Goal: Check status: Check status

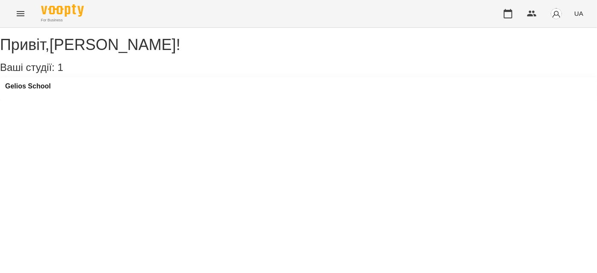
click at [20, 15] on icon "Menu" at bounding box center [20, 14] width 10 height 10
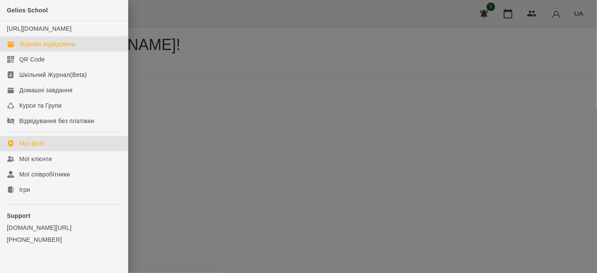
click at [42, 48] on div "Журнал відвідувань" at bounding box center [47, 44] width 57 height 9
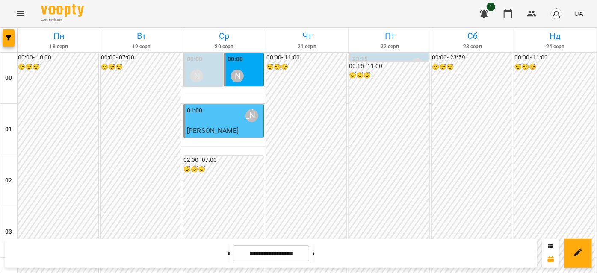
scroll to position [544, 0]
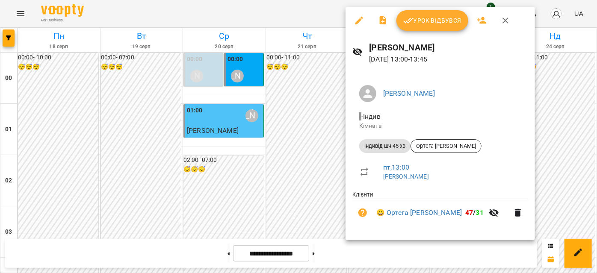
click at [500, 18] on icon "button" at bounding box center [505, 20] width 10 height 10
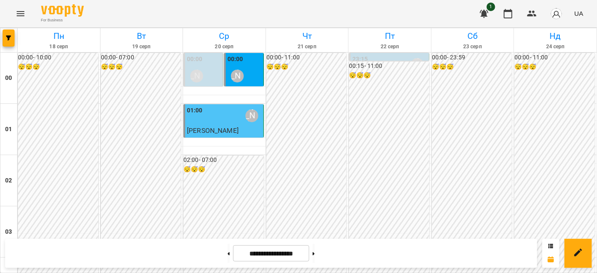
scroll to position [622, 0]
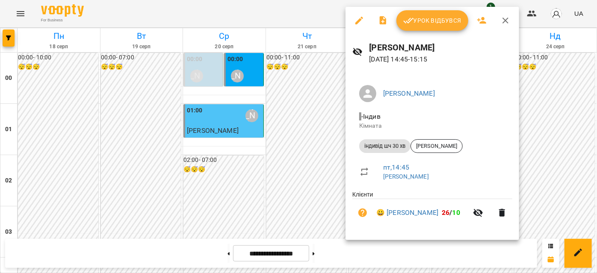
click at [505, 17] on icon "button" at bounding box center [505, 20] width 10 height 10
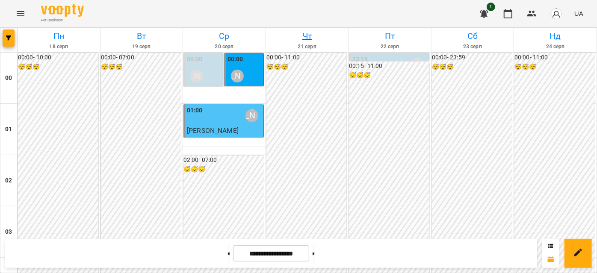
scroll to position [777, 0]
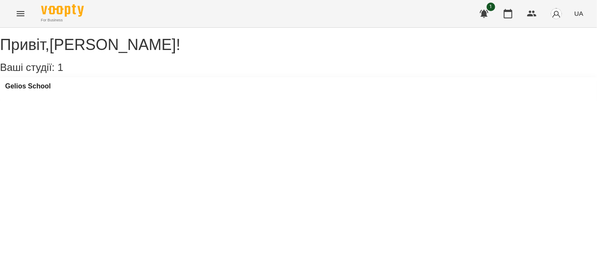
click at [20, 15] on icon "Menu" at bounding box center [20, 14] width 10 height 10
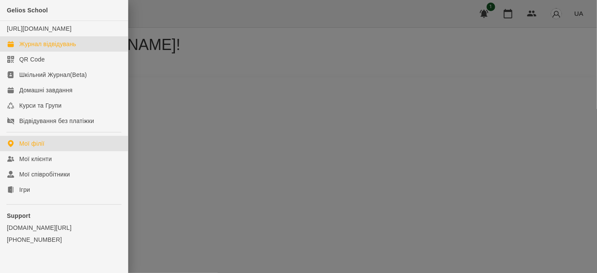
click at [26, 48] on div "Журнал відвідувань" at bounding box center [47, 44] width 57 height 9
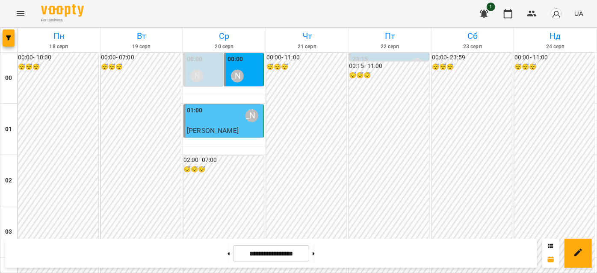
scroll to position [505, 0]
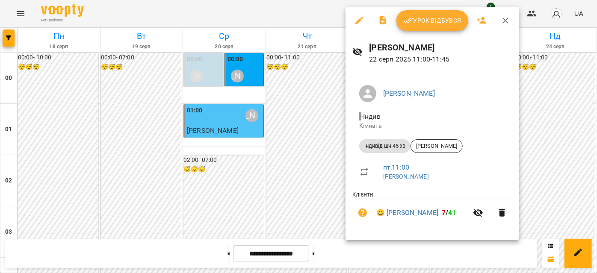
click at [503, 25] on icon "button" at bounding box center [505, 20] width 10 height 10
